Goal: Information Seeking & Learning: Check status

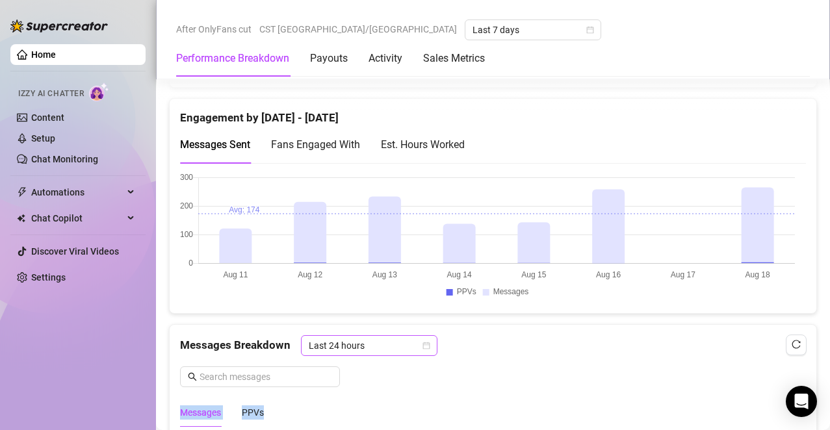
scroll to position [876, 0]
drag, startPoint x: 419, startPoint y: 387, endPoint x: 467, endPoint y: 135, distance: 256.8
click at [462, 137] on div "Est. Hours Worked" at bounding box center [423, 144] width 84 height 16
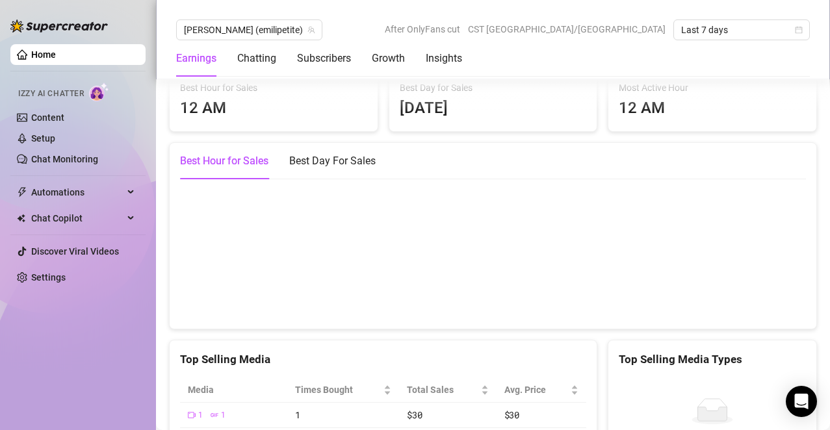
scroll to position [2224, 0]
click at [352, 161] on div "Best Day For Sales" at bounding box center [332, 160] width 86 height 36
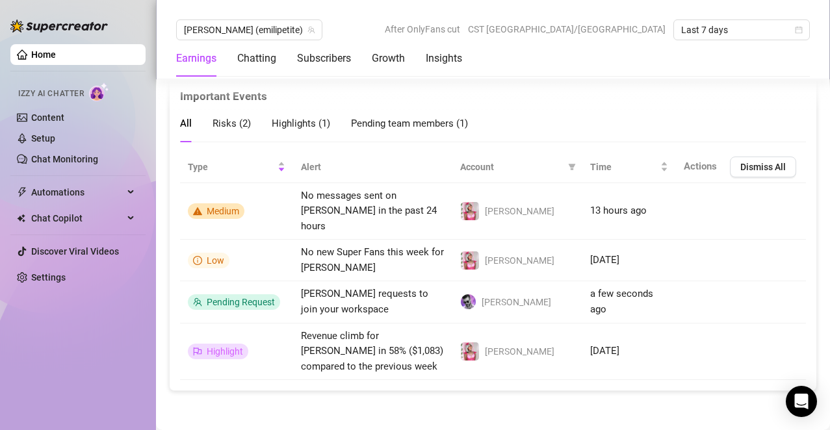
scroll to position [2700, 0]
